Goal: Information Seeking & Learning: Learn about a topic

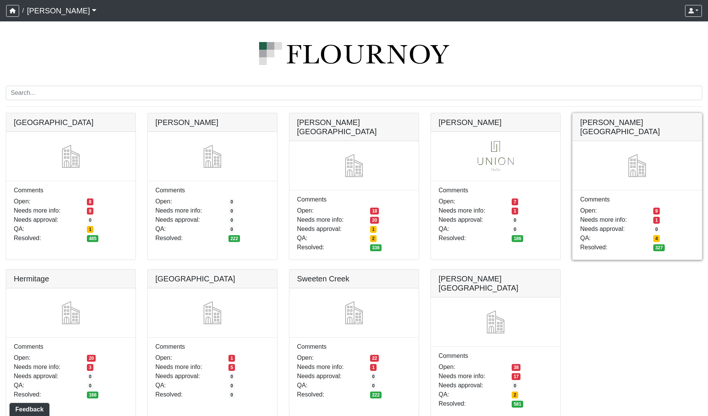
click at [666, 113] on link at bounding box center [636, 113] width 129 height 0
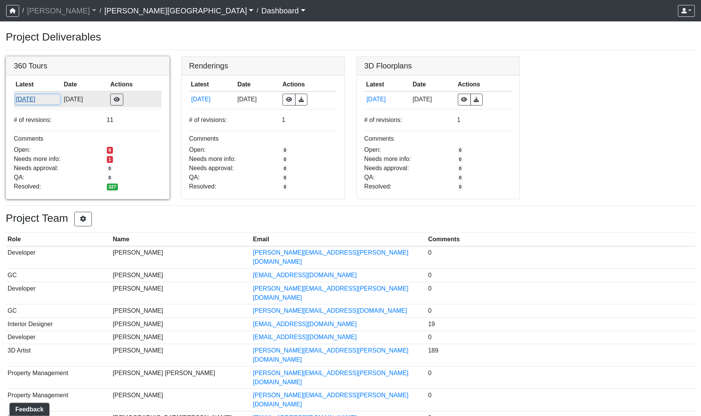
click at [33, 99] on button "[DATE]" at bounding box center [38, 100] width 44 height 10
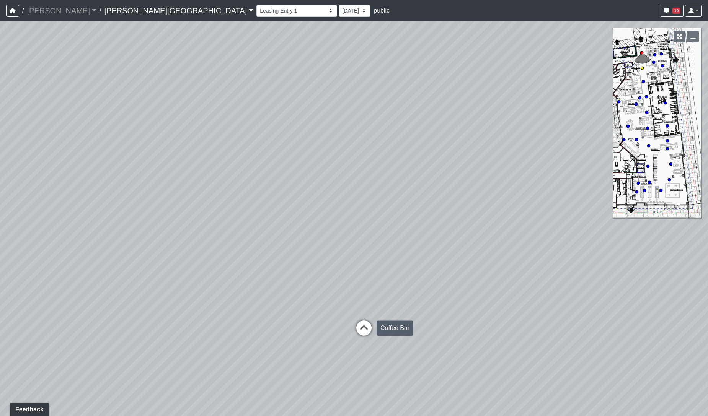
click at [365, 332] on icon at bounding box center [363, 332] width 23 height 23
click at [354, 347] on icon at bounding box center [353, 350] width 23 height 23
click at [352, 332] on icon at bounding box center [346, 333] width 23 height 23
click at [369, 370] on icon at bounding box center [371, 376] width 23 height 23
click at [363, 312] on icon at bounding box center [360, 316] width 23 height 23
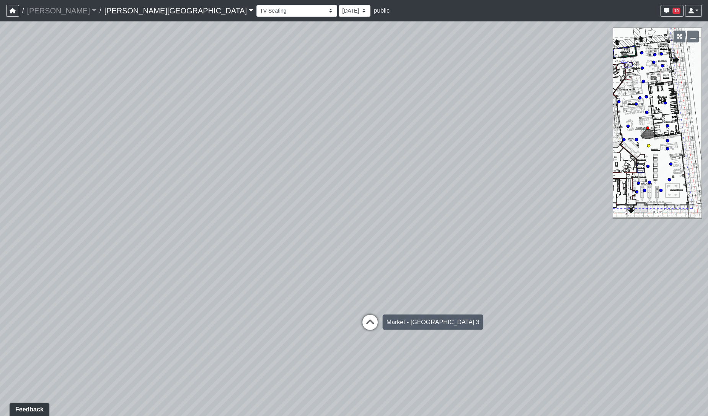
click at [368, 322] on icon at bounding box center [369, 326] width 23 height 23
drag, startPoint x: 261, startPoint y: 300, endPoint x: 272, endPoint y: 322, distance: 25.3
click at [412, 316] on div "Loading... Coffee Bar Loading... Leasing Hallway Loading... Leasing Entry 1 Loa…" at bounding box center [354, 218] width 708 height 395
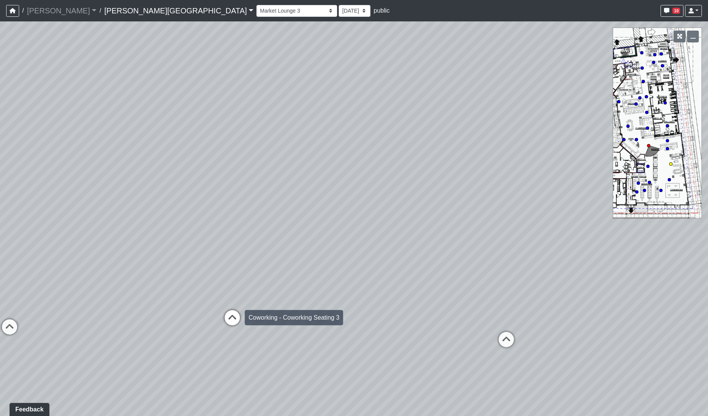
click at [238, 319] on icon at bounding box center [232, 321] width 23 height 23
select select "b75WLKiiaJA3cEZUS8gtYH"
drag, startPoint x: 388, startPoint y: 343, endPoint x: 170, endPoint y: 169, distance: 278.4
click at [171, 168] on div "Loading... Coffee Bar Loading... Leasing Hallway Loading... Leasing Entry 1 Loa…" at bounding box center [354, 218] width 708 height 395
